Goal: Find specific page/section: Find specific page/section

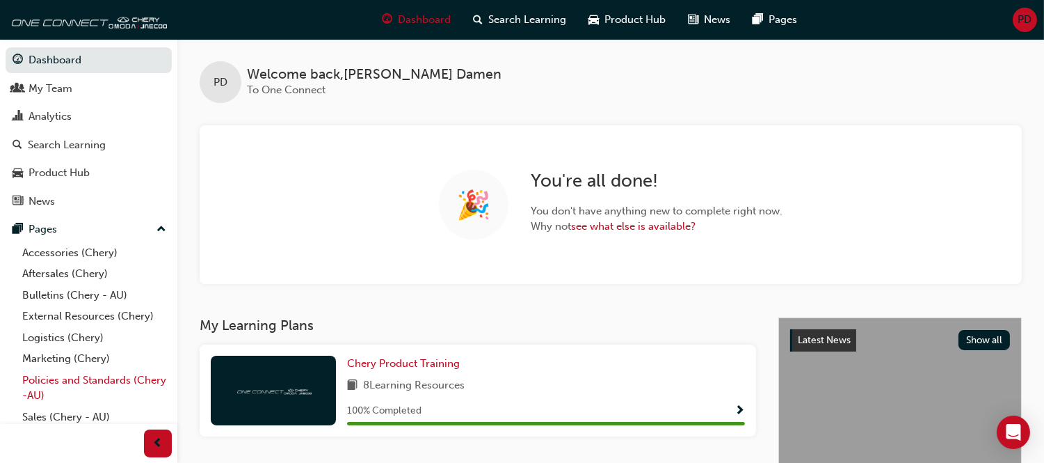
scroll to position [88, 0]
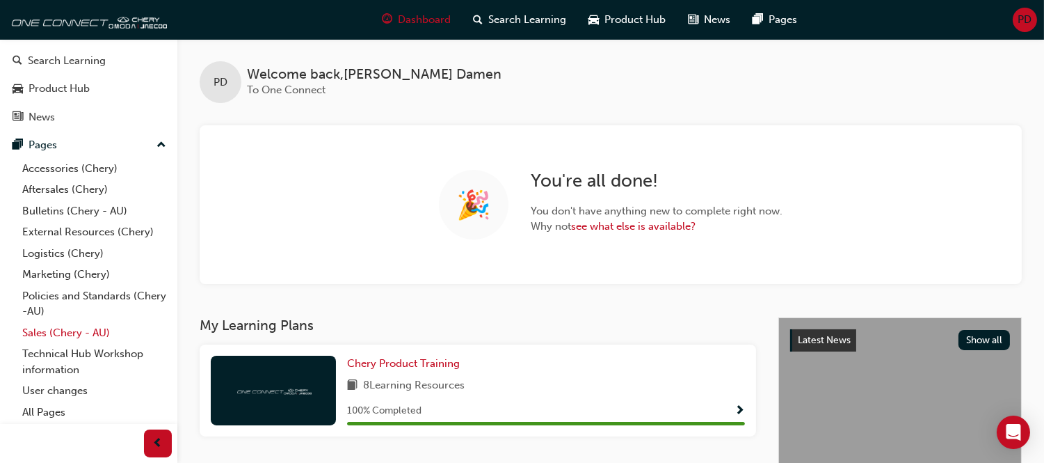
click at [63, 335] on link "Sales (Chery - AU)" at bounding box center [94, 333] width 155 height 22
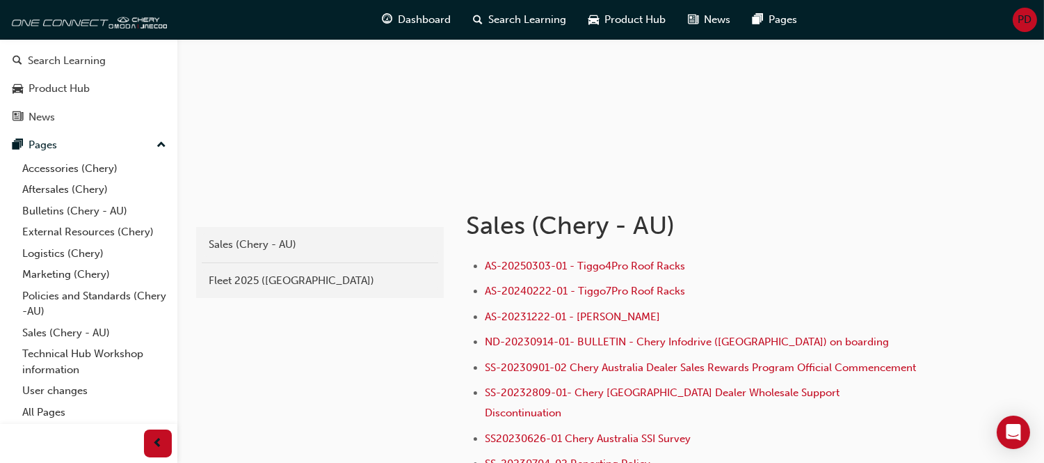
scroll to position [154, 0]
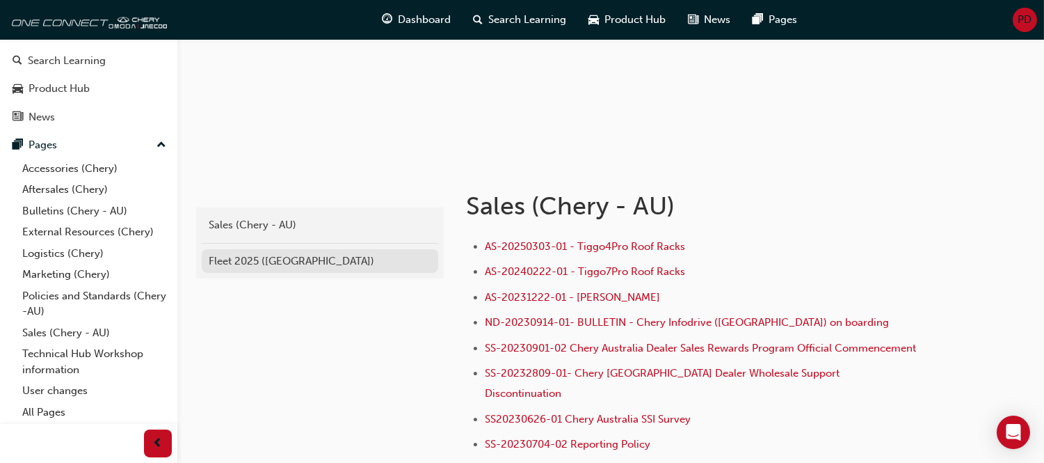
click at [265, 253] on div "Fleet 2025 ([GEOGRAPHIC_DATA])" at bounding box center [320, 261] width 223 height 16
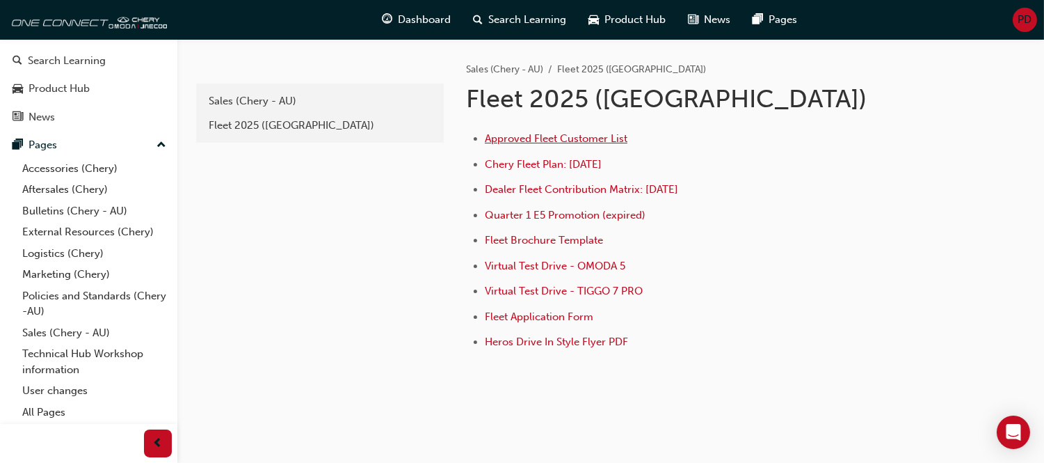
click at [559, 141] on span "Approved Fleet Customer List" at bounding box center [556, 138] width 143 height 13
